Goal: Navigation & Orientation: Find specific page/section

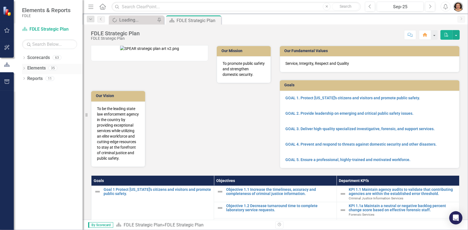
click at [25, 66] on div "Dropdown Elements 35" at bounding box center [52, 69] width 61 height 10
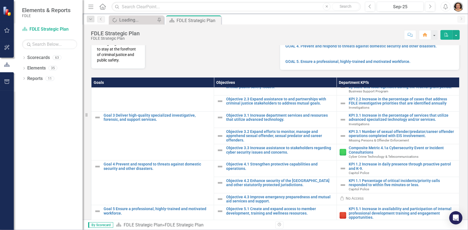
scroll to position [98, 0]
click at [25, 64] on div "Dropdown Elements 35" at bounding box center [52, 69] width 61 height 10
click at [26, 70] on icon "Dropdown" at bounding box center [24, 68] width 4 height 3
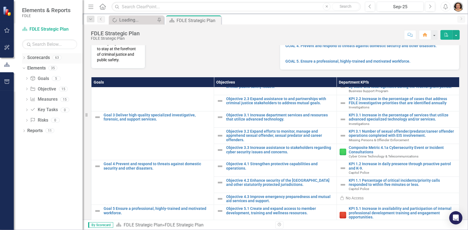
click at [24, 59] on icon "Dropdown" at bounding box center [24, 58] width 4 height 3
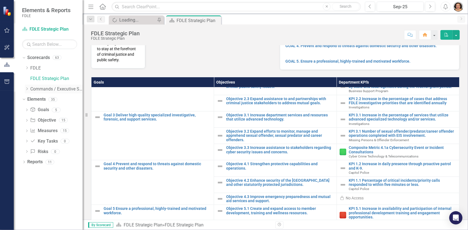
click at [26, 88] on icon "Dropdown" at bounding box center [27, 88] width 4 height 3
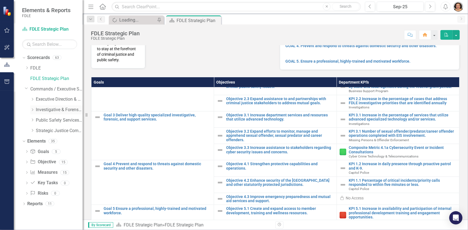
click at [32, 110] on icon at bounding box center [32, 109] width 1 height 3
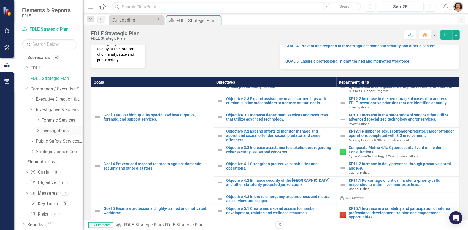
click at [40, 127] on div "Dropdown Investigations" at bounding box center [59, 130] width 47 height 9
click at [37, 130] on icon "Dropdown" at bounding box center [38, 130] width 4 height 3
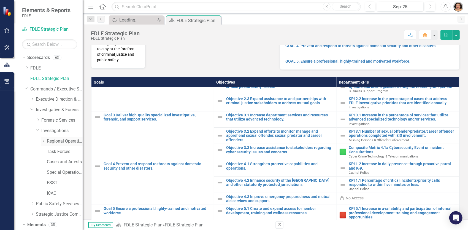
click at [55, 139] on link "Regional Operations Centers" at bounding box center [65, 141] width 36 height 6
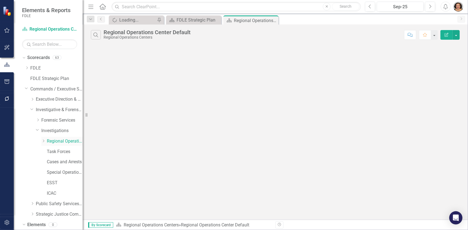
click at [64, 140] on link "Regional Operations Centers" at bounding box center [65, 141] width 36 height 6
click at [243, 23] on div "Regional Operations Center Default" at bounding box center [248, 20] width 29 height 7
click at [191, 21] on div "FDLE Strategic Plan" at bounding box center [194, 20] width 36 height 7
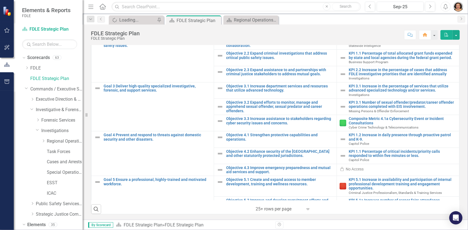
scroll to position [45, 0]
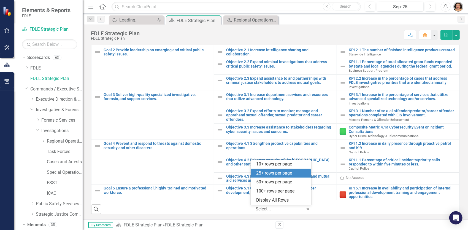
click at [300, 211] on div "Select..." at bounding box center [279, 209] width 52 height 10
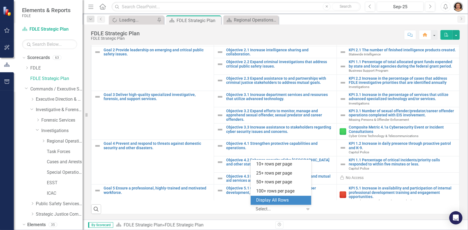
click at [280, 201] on div "Display All Rows" at bounding box center [282, 200] width 52 height 6
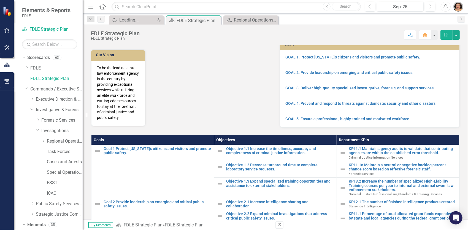
scroll to position [0, 0]
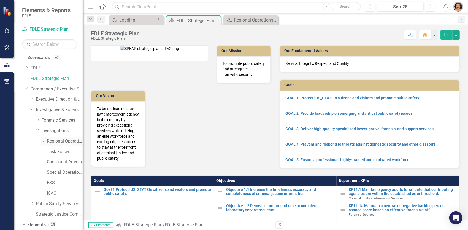
click at [59, 140] on link "Regional Operations Centers" at bounding box center [65, 141] width 36 height 6
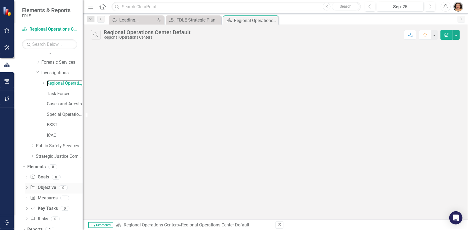
scroll to position [63, 0]
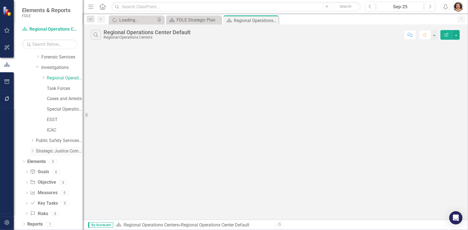
click at [34, 151] on icon "Dropdown" at bounding box center [32, 150] width 4 height 3
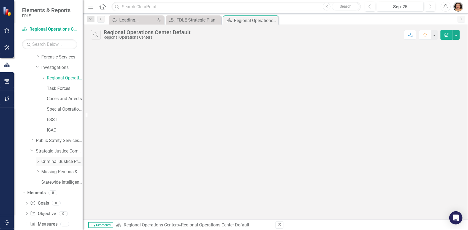
click at [40, 163] on div "Dropdown Criminal Justice Professionalism, Standards & Training Services" at bounding box center [59, 161] width 47 height 9
click at [38, 160] on icon "Dropdown" at bounding box center [38, 160] width 4 height 3
click at [40, 192] on icon "Dropdown" at bounding box center [38, 191] width 4 height 3
click at [32, 140] on icon "Dropdown" at bounding box center [32, 139] width 4 height 3
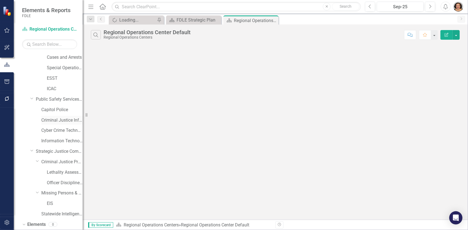
scroll to position [167, 0]
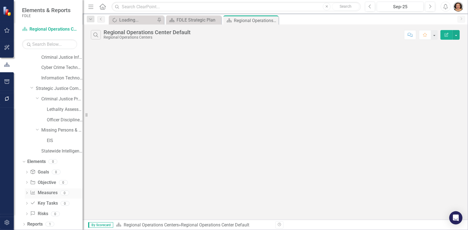
click at [41, 190] on link "Measure Measures" at bounding box center [43, 192] width 27 height 6
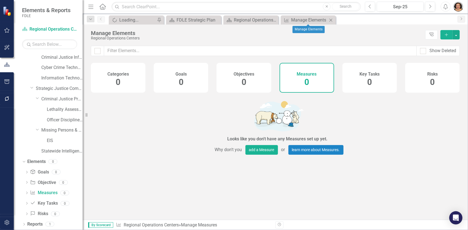
click at [330, 19] on icon at bounding box center [330, 19] width 3 height 3
click at [255, 20] on div "Regional Operations Center Default" at bounding box center [252, 20] width 36 height 7
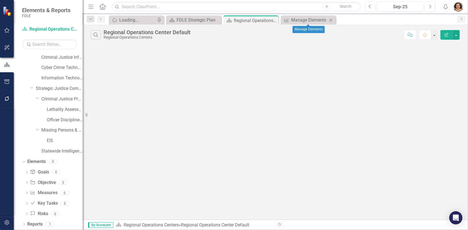
click at [330, 19] on icon "Close" at bounding box center [331, 20] width 6 height 4
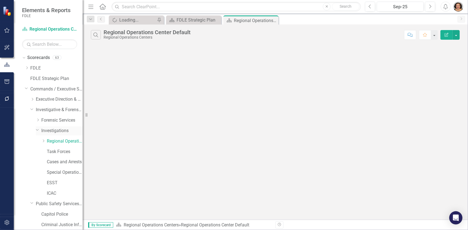
click at [60, 131] on link "Investigations" at bounding box center [61, 130] width 41 height 6
click at [61, 130] on link "Investigations" at bounding box center [61, 130] width 41 height 6
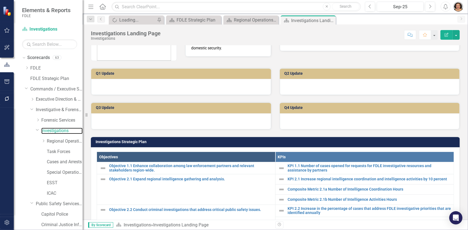
scroll to position [193, 0]
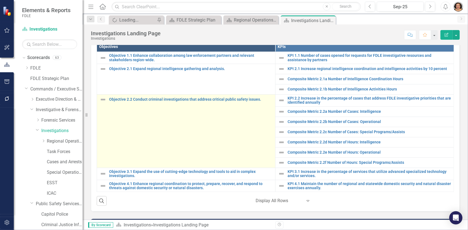
click at [160, 101] on div "Objective 2.2 Conduct criminal investigations that address critical public safe…" at bounding box center [186, 99] width 173 height 7
click at [160, 99] on link "Objective 2.2 Conduct criminal investigations that address critical public safe…" at bounding box center [190, 99] width 163 height 4
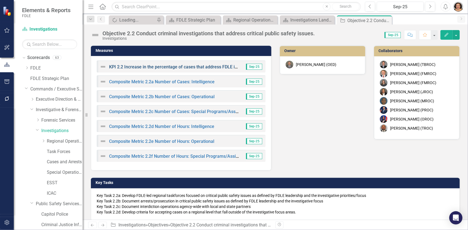
click at [160, 69] on link "KPI 2.2 Increase in the percentage of cases that address FDLE investigative pri…" at bounding box center [220, 66] width 222 height 5
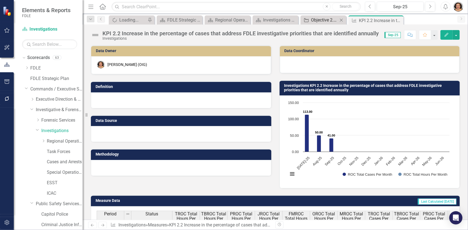
click at [318, 22] on div "Objective 2.2 Conduct criminal investigations that address critical public safe…" at bounding box center [324, 20] width 27 height 7
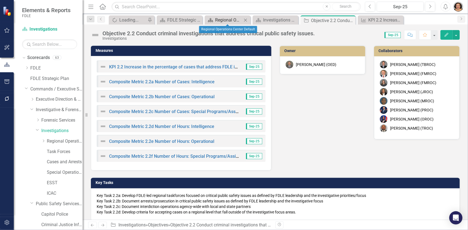
click at [217, 23] on div "Regional Operations Center Default" at bounding box center [228, 20] width 27 height 7
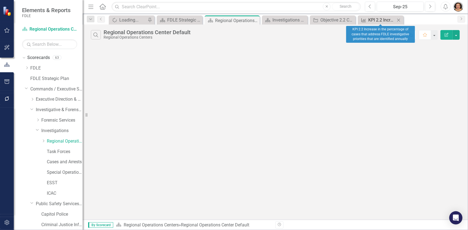
click at [390, 18] on div "KPI 2.2 Increase in the percentage of cases that address FDLE investigative pri…" at bounding box center [381, 20] width 27 height 7
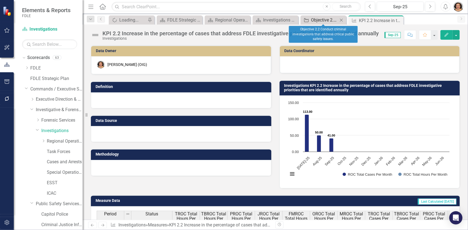
click at [335, 17] on div "Objective 2.2 Conduct criminal investigations that address critical public safe…" at bounding box center [324, 20] width 27 height 7
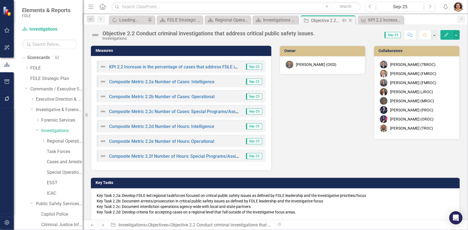
click at [350, 19] on icon "Close" at bounding box center [350, 20] width 6 height 4
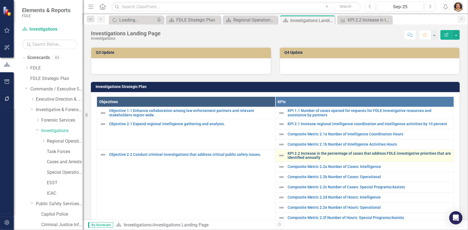
scroll to position [330, 0]
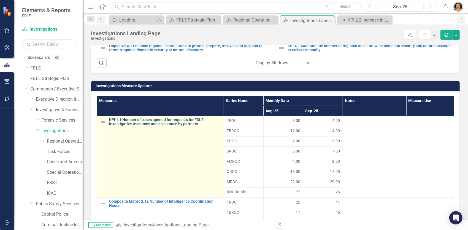
click at [149, 119] on link "KPI 1.1 Number of cases opened for requests for FDLE investigative resources an…" at bounding box center [165, 122] width 112 height 9
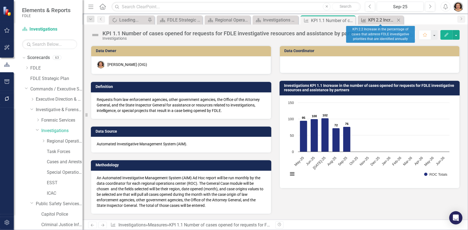
click at [380, 20] on div "KPI 2.2 Increase in the percentage of cases that address FDLE investigative pri…" at bounding box center [381, 20] width 27 height 7
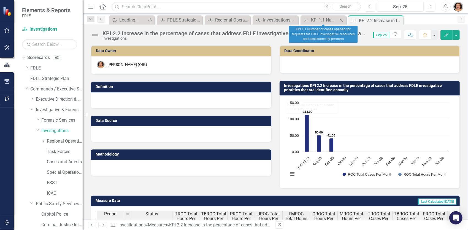
click at [325, 15] on div "Measure KPI 1.1 Number of cases opened for requests for FDLE investigative reso…" at bounding box center [323, 19] width 46 height 9
click at [320, 23] on div "KPI 1.1 Number of cases opened for requests for FDLE investigative resources an…" at bounding box center [324, 20] width 27 height 7
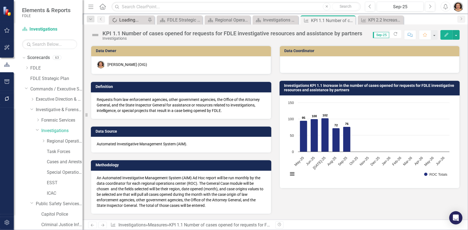
click at [125, 20] on div "Loading..." at bounding box center [132, 20] width 27 height 7
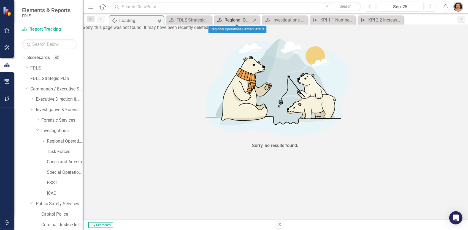
click at [231, 21] on div "Regional Operations Center Default" at bounding box center [237, 20] width 27 height 7
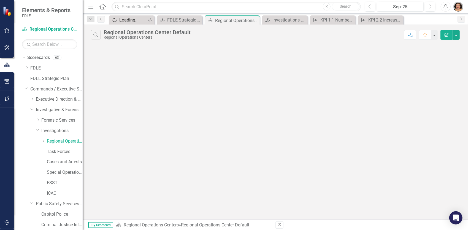
click at [139, 20] on div "Loading..." at bounding box center [132, 20] width 27 height 7
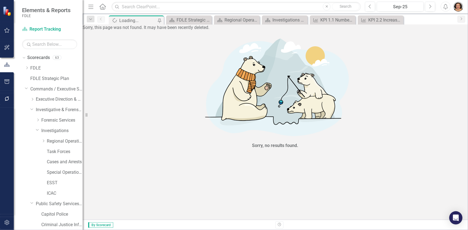
click at [132, 19] on div "Loading..." at bounding box center [138, 20] width 38 height 7
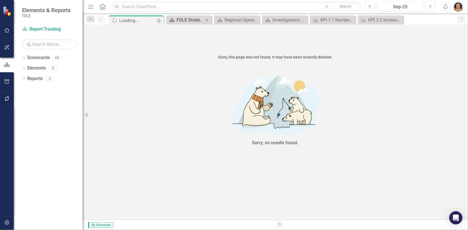
click at [195, 21] on div "FDLE Strategic Plan" at bounding box center [189, 20] width 27 height 7
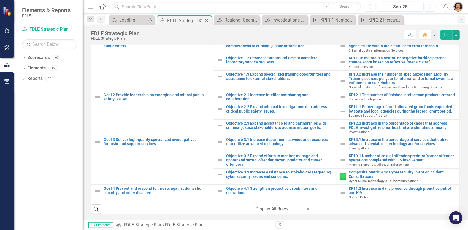
click at [207, 22] on icon "Close" at bounding box center [207, 20] width 6 height 4
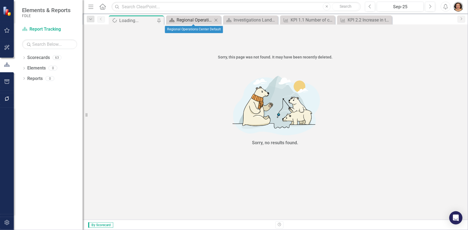
click at [205, 18] on div "Regional Operations Center Default" at bounding box center [194, 20] width 36 height 7
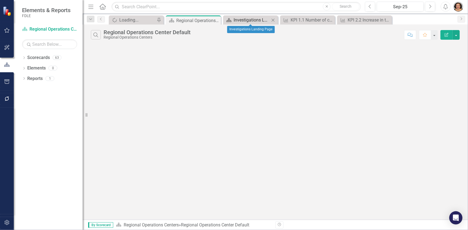
click at [236, 21] on div "Investigations Landing Page" at bounding box center [251, 20] width 36 height 7
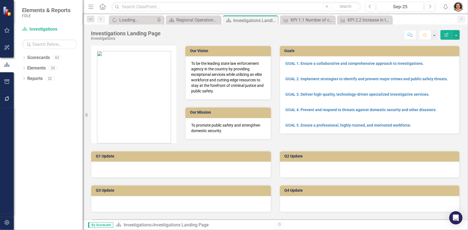
scroll to position [147, 0]
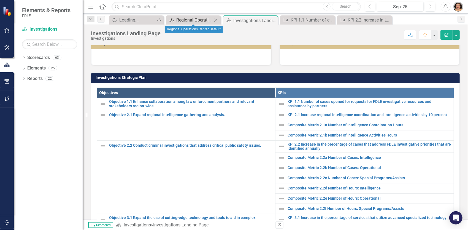
click at [185, 18] on div "Regional Operations Center Default" at bounding box center [194, 20] width 36 height 7
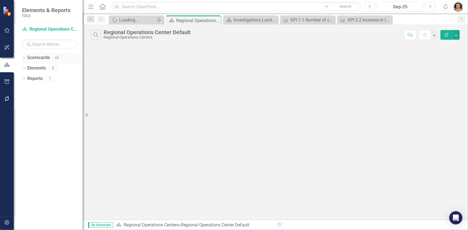
click at [24, 56] on div "Dropdown" at bounding box center [24, 58] width 4 height 5
click at [27, 88] on icon "Dropdown" at bounding box center [27, 88] width 4 height 3
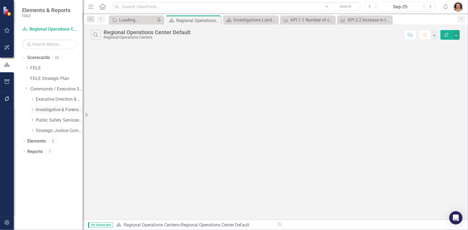
click at [34, 109] on icon "Dropdown" at bounding box center [32, 109] width 4 height 3
click at [40, 131] on icon "Dropdown" at bounding box center [38, 130] width 4 height 3
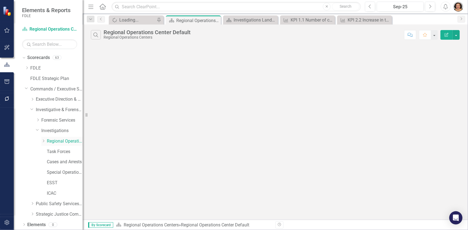
click at [65, 142] on link "Regional Operations Centers" at bounding box center [65, 141] width 36 height 6
click at [42, 141] on icon "Dropdown" at bounding box center [43, 140] width 4 height 3
click at [258, 26] on div "Search Regional Operations Center Default Regional Operations Centers Comment F…" at bounding box center [275, 33] width 385 height 18
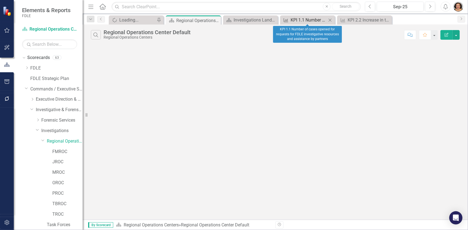
click at [293, 20] on div "KPI 1.1 Number of cases opened for requests for FDLE investigative resources an…" at bounding box center [308, 20] width 36 height 7
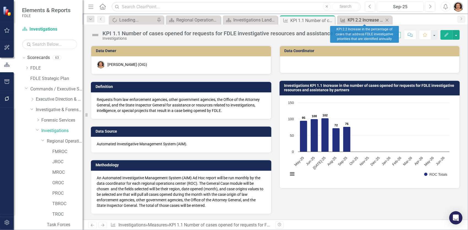
click at [367, 22] on div "KPI 2.2 Increase in the percentage of cases that address FDLE investigative pri…" at bounding box center [365, 20] width 36 height 7
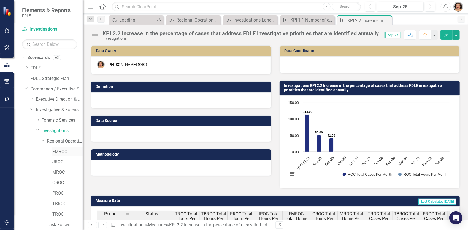
click at [56, 150] on link "FMROC" at bounding box center [67, 151] width 30 height 6
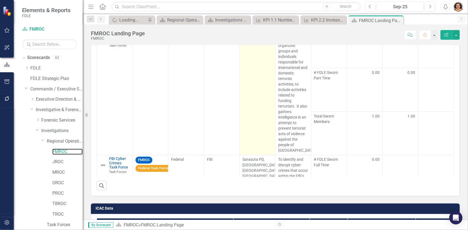
scroll to position [365, 0]
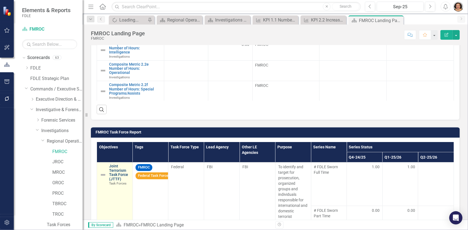
click at [118, 165] on link "Joint Terrorism Task Force (JTTF)" at bounding box center [119, 172] width 21 height 17
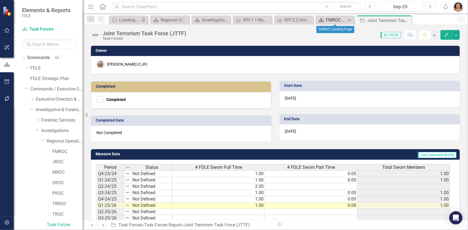
click at [335, 17] on div "FMROC Landing Page" at bounding box center [336, 20] width 20 height 7
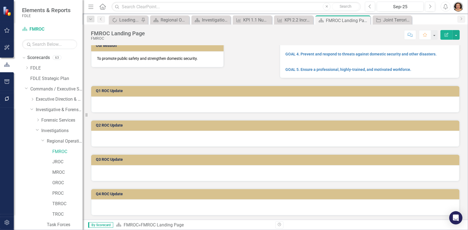
scroll to position [193, 0]
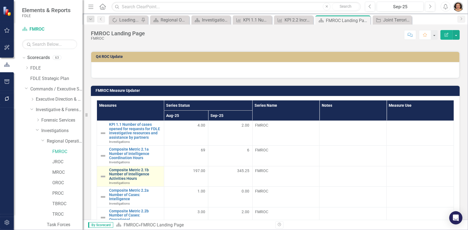
click at [124, 168] on link "Composite Metric 2.1b Number of Intelligence Activities Hours" at bounding box center [135, 174] width 52 height 13
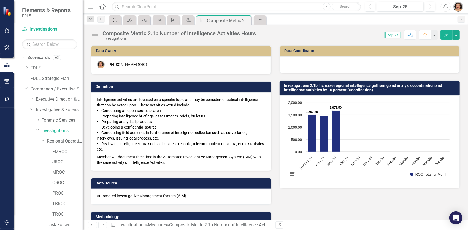
click at [114, 20] on icon "Spinner" at bounding box center [115, 19] width 6 height 5
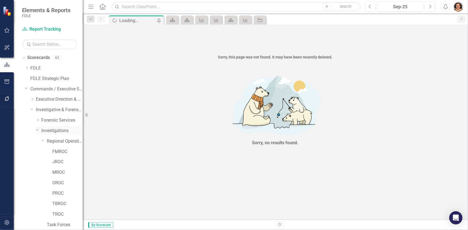
click at [62, 130] on link "Investigations" at bounding box center [61, 130] width 41 height 6
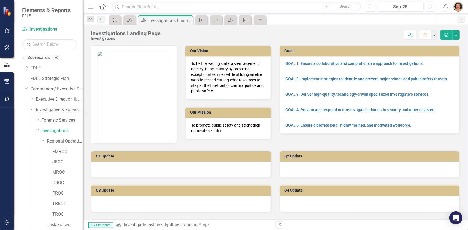
click at [116, 19] on icon "Spinner" at bounding box center [115, 20] width 6 height 5
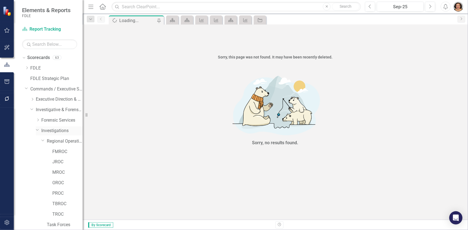
click at [61, 131] on link "Investigations" at bounding box center [61, 130] width 41 height 6
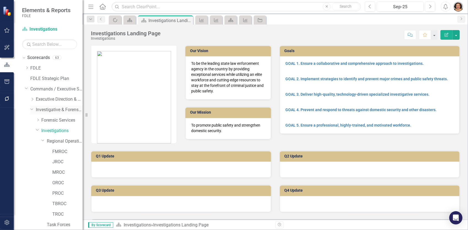
click at [54, 110] on link "Investigative & Forensic Services Command" at bounding box center [59, 110] width 47 height 6
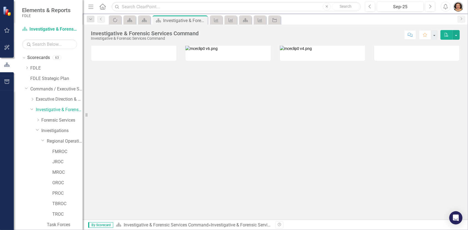
click at [463, 5] on img "button" at bounding box center [458, 7] width 10 height 10
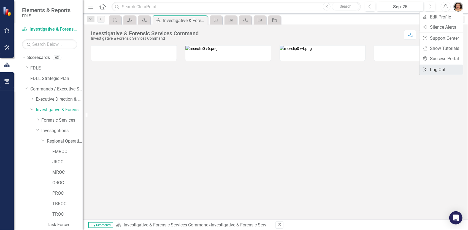
click at [441, 68] on link "Logout Log Out" at bounding box center [440, 69] width 43 height 10
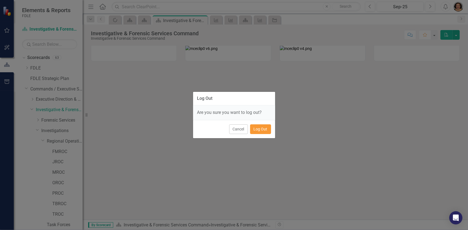
click at [258, 130] on button "Log Out" at bounding box center [260, 129] width 21 height 10
